Goal: Task Accomplishment & Management: Manage account settings

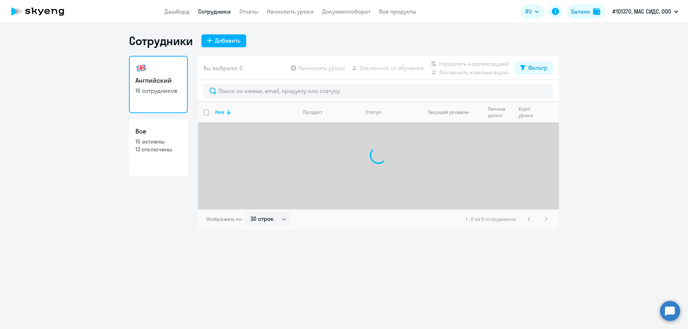
select select "30"
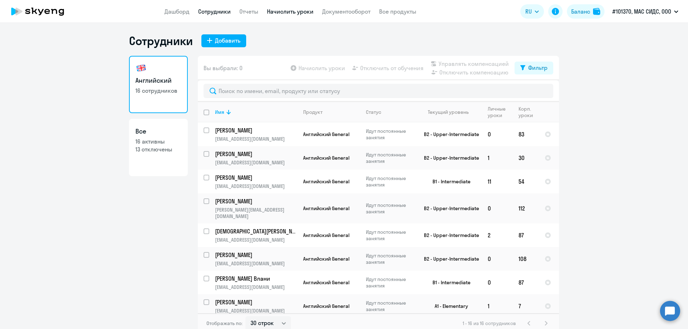
click at [297, 13] on link "Начислить уроки" at bounding box center [290, 11] width 47 height 7
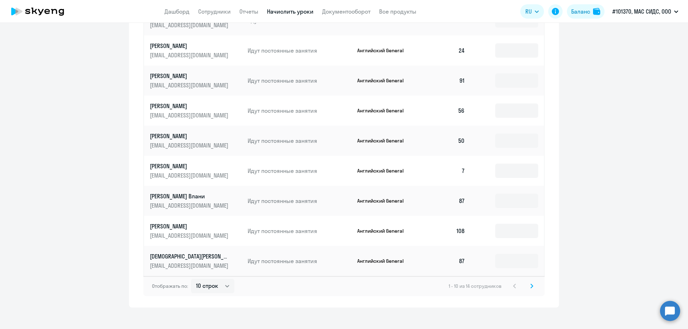
scroll to position [338, 0]
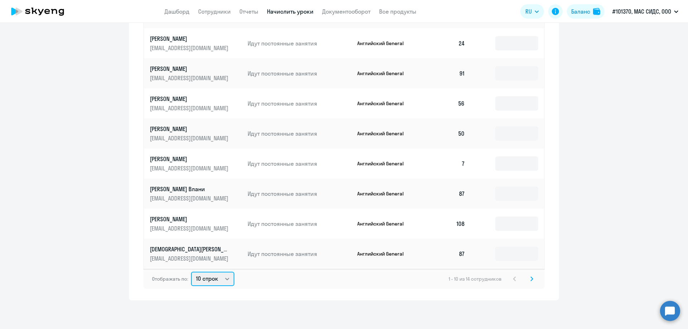
click at [227, 280] on select "10 строк 30 строк 50 строк" at bounding box center [212, 279] width 43 height 14
select select "30"
click at [191, 272] on select "10 строк 30 строк 50 строк" at bounding box center [212, 279] width 43 height 14
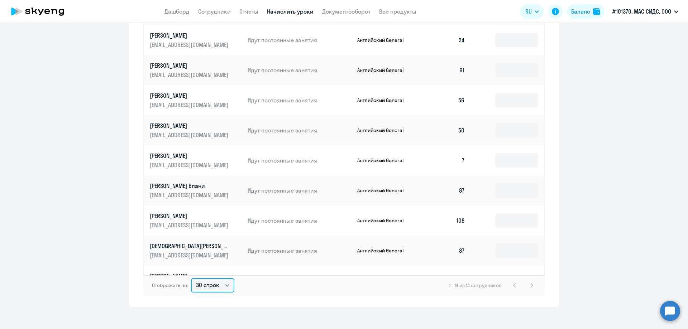
scroll to position [0, 0]
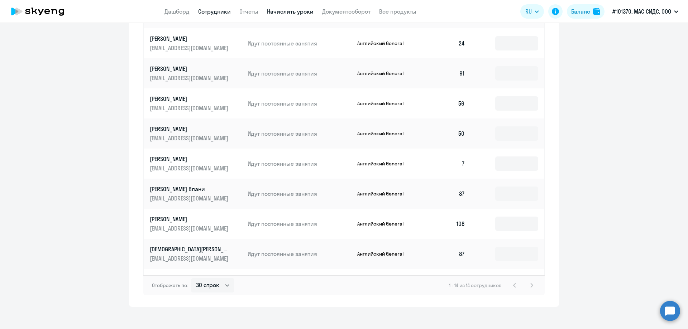
click at [213, 11] on link "Сотрудники" at bounding box center [214, 11] width 33 height 7
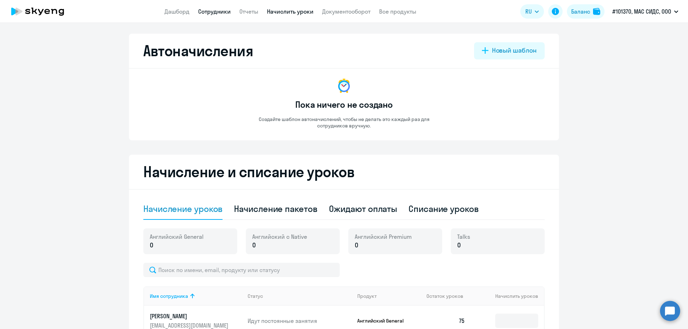
select select "30"
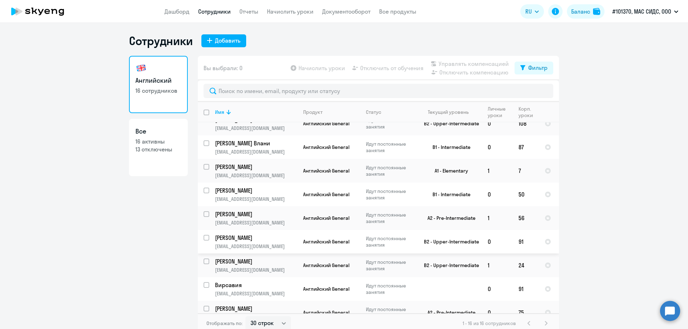
scroll to position [117, 0]
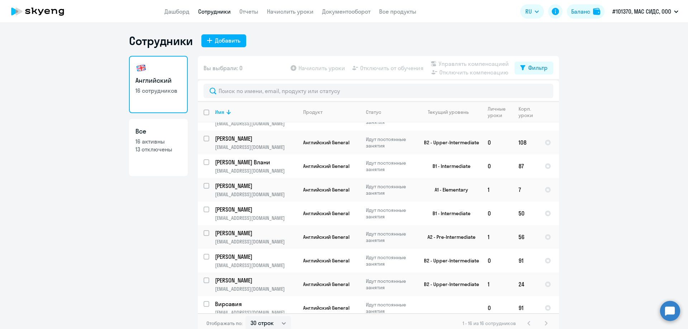
click at [157, 150] on p "13 отключены" at bounding box center [159, 150] width 46 height 8
select select "30"
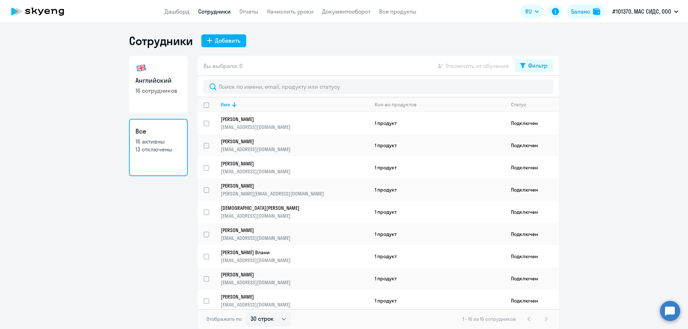
click at [162, 142] on p "16 активны" at bounding box center [159, 142] width 46 height 8
click at [289, 15] on app-menu-item-link "Начислить уроки" at bounding box center [290, 11] width 47 height 9
click at [288, 11] on link "Начислить уроки" at bounding box center [290, 11] width 47 height 7
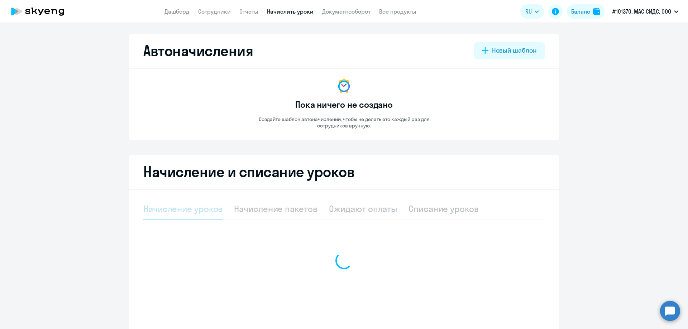
select select "10"
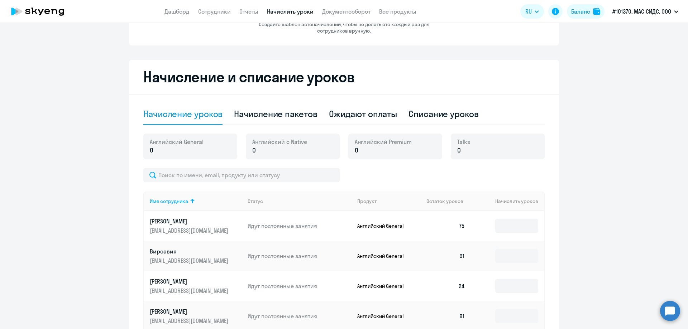
scroll to position [108, 0]
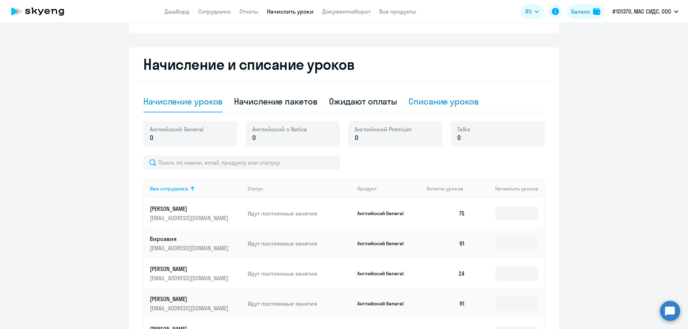
click at [436, 102] on div "Списание уроков" at bounding box center [444, 101] width 70 height 11
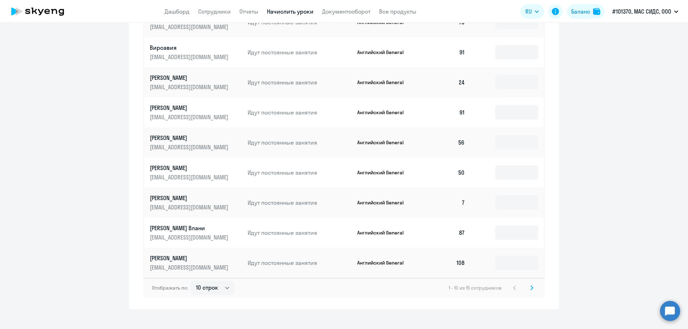
scroll to position [306, 0]
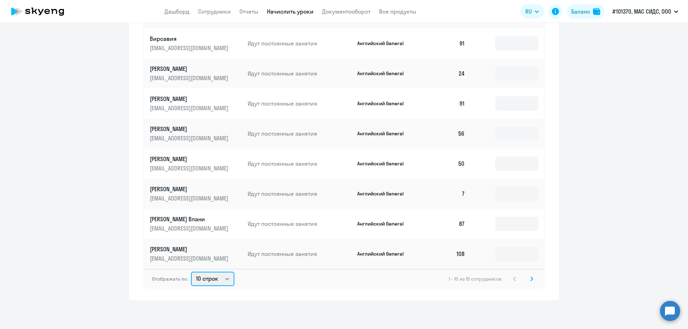
click at [224, 280] on select "10 строк 30 строк 50 строк" at bounding box center [212, 279] width 43 height 14
select select "50"
click at [191, 272] on select "10 строк 30 строк 50 строк" at bounding box center [212, 279] width 43 height 14
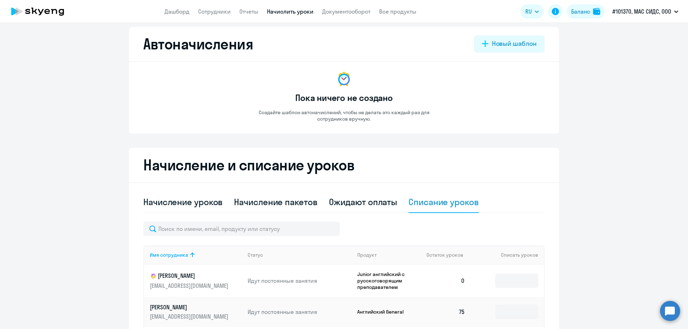
scroll to position [0, 0]
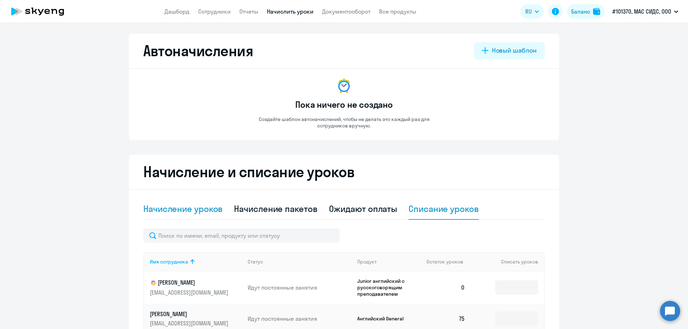
click at [193, 206] on div "Начисление уроков" at bounding box center [182, 208] width 79 height 11
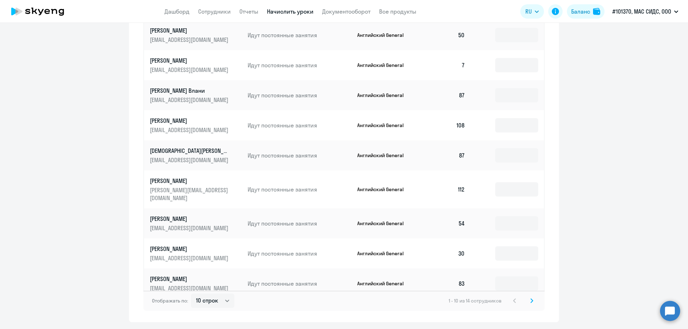
scroll to position [345, 0]
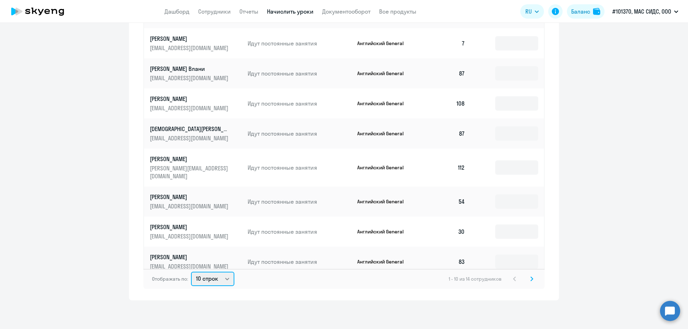
click at [225, 277] on select "10 строк 30 строк 50 строк" at bounding box center [212, 279] width 43 height 14
select select "50"
click at [191, 272] on select "10 строк 30 строк 50 строк" at bounding box center [212, 279] width 43 height 14
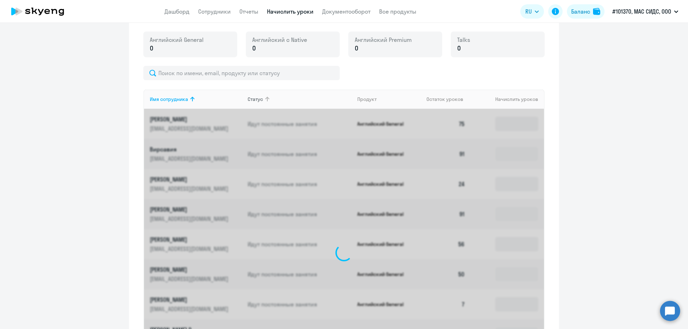
scroll to position [129, 0]
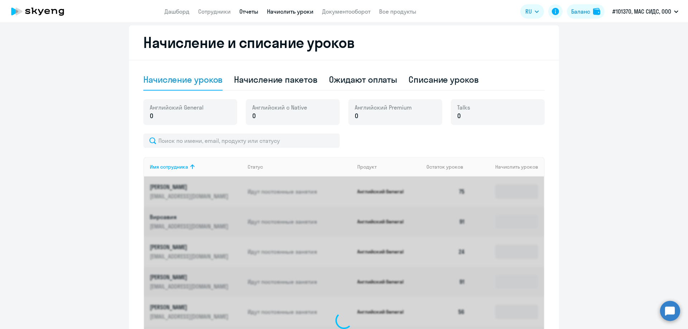
click at [249, 10] on link "Отчеты" at bounding box center [248, 11] width 19 height 7
